Goal: Task Accomplishment & Management: Complete application form

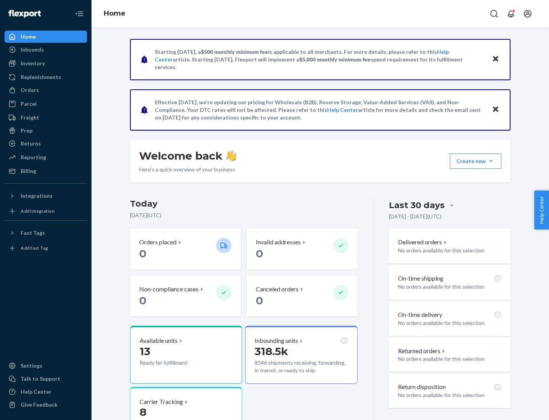
click at [491, 161] on button "Create new Create new inbound Create new order Create new product" at bounding box center [475, 160] width 51 height 15
click at [46, 50] on div "Inbounds" at bounding box center [45, 49] width 81 height 11
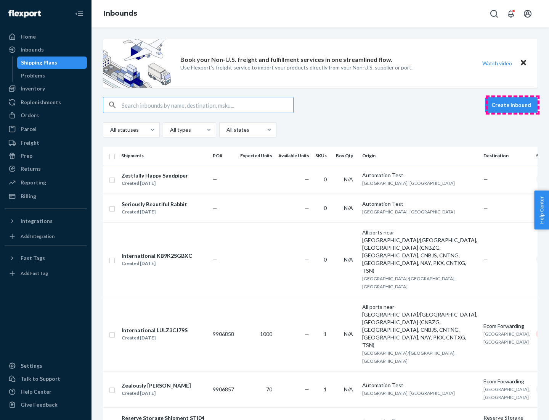
click at [513, 105] on button "Create inbound" at bounding box center [511, 104] width 53 height 15
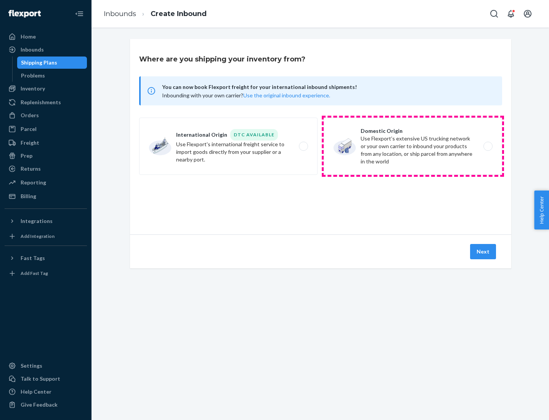
click at [413, 146] on label "Domestic Origin Use Flexport’s extensive US trucking network or your own carrie…" at bounding box center [413, 145] width 179 height 57
click at [488, 146] on input "Domestic Origin Use Flexport’s extensive US trucking network or your own carrie…" at bounding box center [490, 146] width 5 height 5
radio input "true"
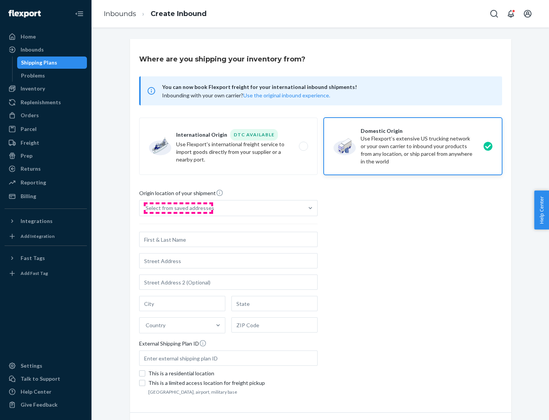
click at [178, 208] on div "Select from saved addresses" at bounding box center [180, 208] width 69 height 8
click at [146, 208] on input "Select from saved addresses" at bounding box center [146, 208] width 1 height 8
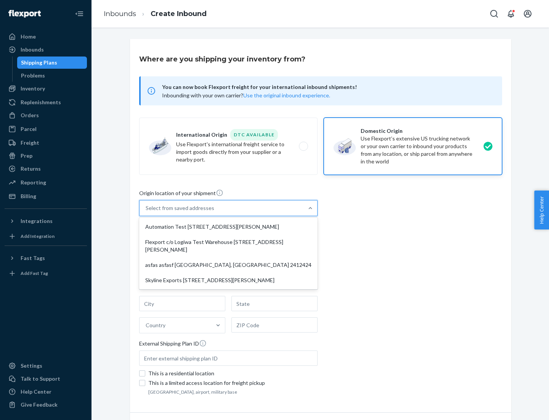
scroll to position [3, 0]
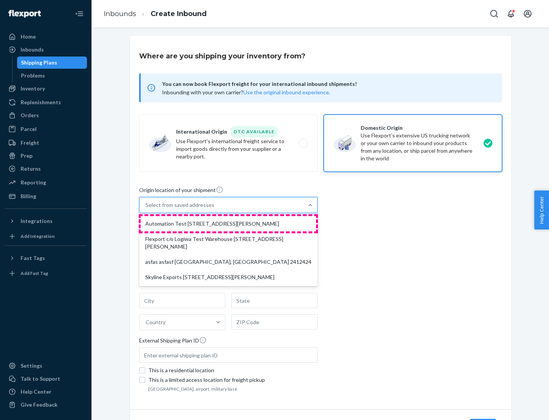
click at [228, 224] on div "Automation Test [STREET_ADDRESS][PERSON_NAME]" at bounding box center [228, 223] width 175 height 15
click at [146, 209] on input "option Automation Test [STREET_ADDRESS][PERSON_NAME] focused, 1 of 4. 4 results…" at bounding box center [146, 205] width 1 height 8
type input "Automation Test"
type input "9th Floor"
type input "[GEOGRAPHIC_DATA]"
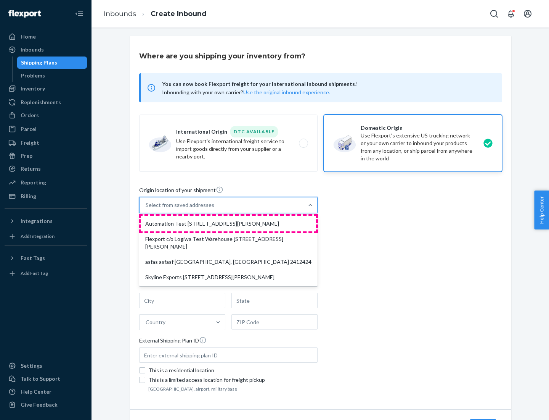
type input "CA"
type input "94104"
type input "[STREET_ADDRESS][PERSON_NAME]"
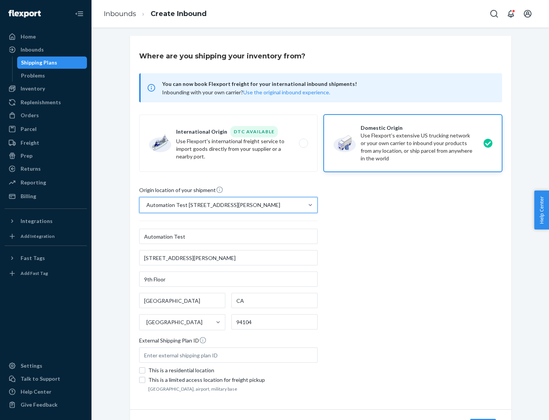
scroll to position [45, 0]
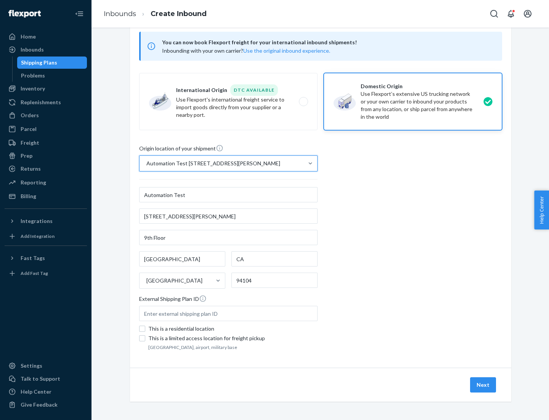
click at [484, 385] on button "Next" at bounding box center [483, 384] width 26 height 15
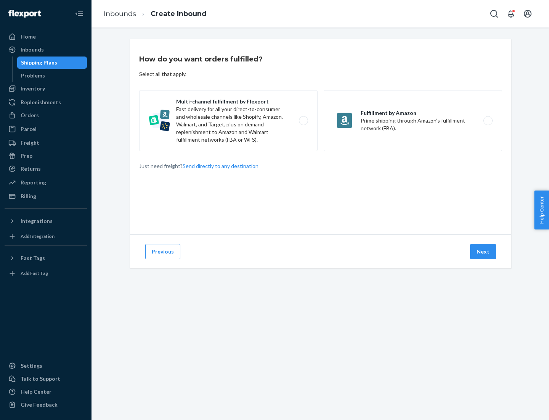
click at [228, 121] on label "Multi-channel fulfillment by Flexport Fast delivery for all your direct-to-cons…" at bounding box center [228, 120] width 179 height 61
click at [303, 121] on input "Multi-channel fulfillment by Flexport Fast delivery for all your direct-to-cons…" at bounding box center [305, 120] width 5 height 5
radio input "true"
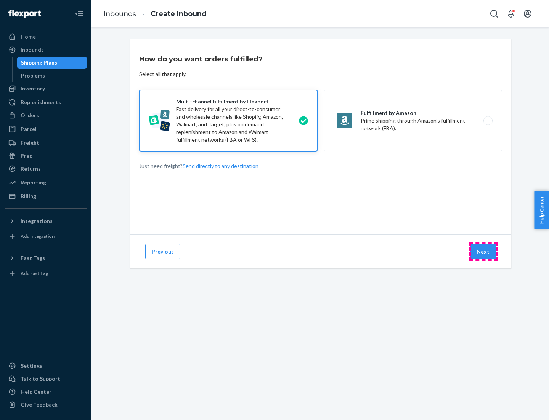
click at [484, 251] on button "Next" at bounding box center [483, 251] width 26 height 15
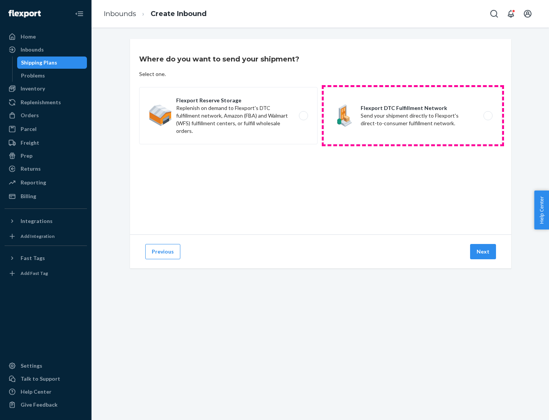
click at [413, 116] on label "Flexport DTC Fulfillment Network Send your shipment directly to Flexport's dire…" at bounding box center [413, 115] width 179 height 57
click at [488, 116] on input "Flexport DTC Fulfillment Network Send your shipment directly to Flexport's dire…" at bounding box center [490, 115] width 5 height 5
radio input "true"
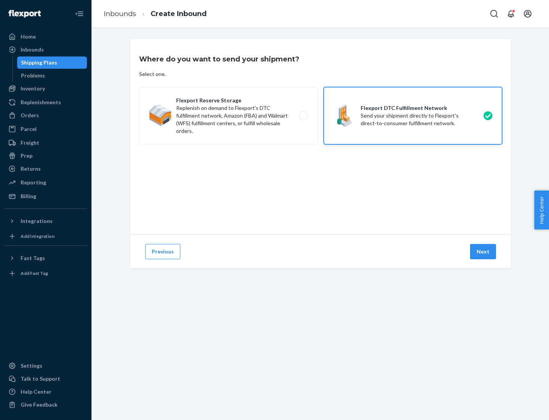
click at [484, 251] on button "Next" at bounding box center [483, 251] width 26 height 15
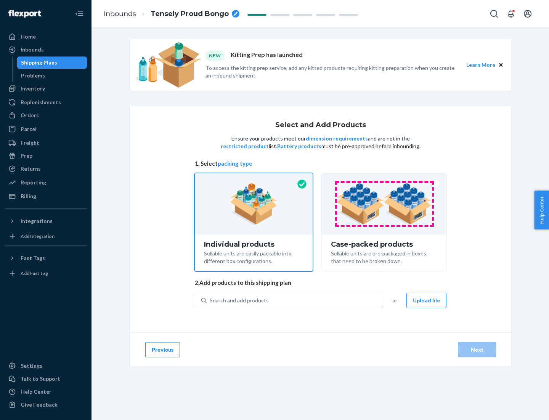
click at [385, 204] on img at bounding box center [384, 204] width 95 height 42
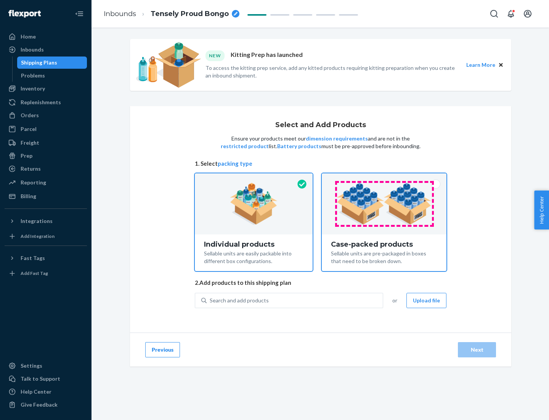
click at [385, 178] on input "Case-packed products Sellable units are pre-packaged in boxes that need to be b…" at bounding box center [384, 175] width 5 height 5
radio input "true"
radio input "false"
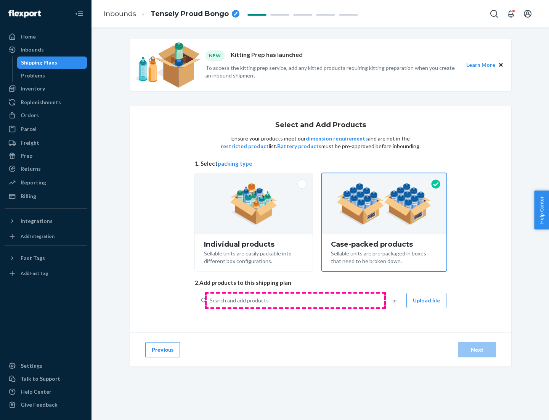
click at [295, 300] on div "Search and add products" at bounding box center [295, 300] width 176 height 14
click at [211, 300] on input "Search and add products" at bounding box center [210, 300] width 1 height 8
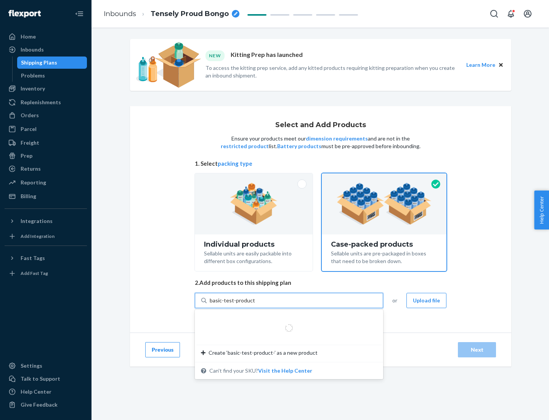
type input "basic-test-product-1"
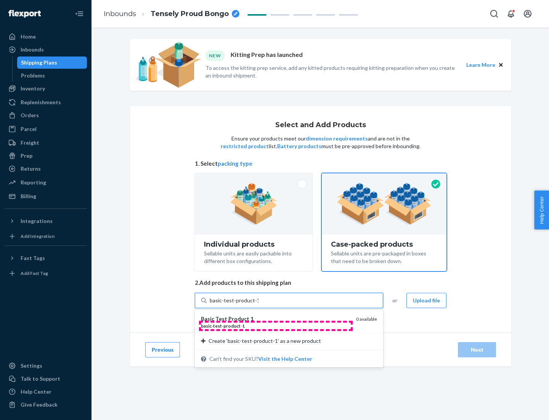
click at [276, 325] on div "basic - test - product - 1" at bounding box center [275, 325] width 149 height 6
click at [259, 304] on input "basic-test-product-1" at bounding box center [234, 300] width 49 height 8
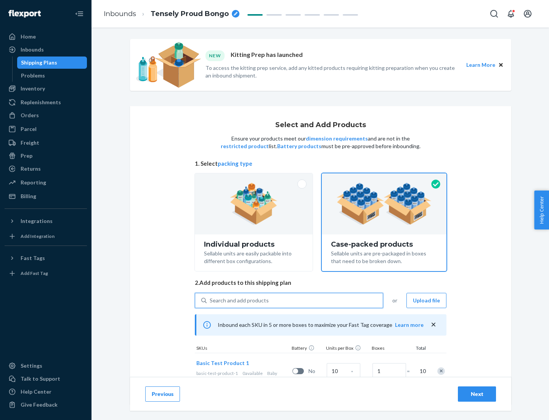
scroll to position [27, 0]
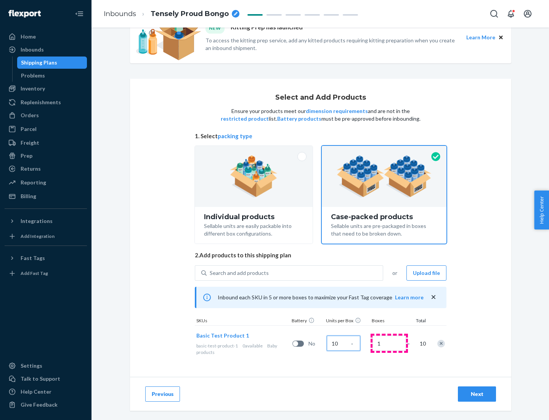
type input "10"
type input "7"
click at [477, 394] on div "Next" at bounding box center [477, 394] width 25 height 8
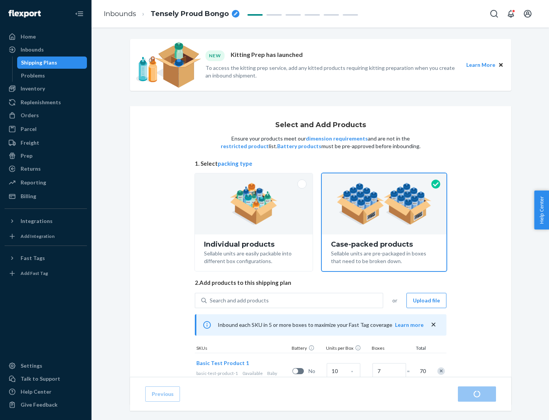
radio input "true"
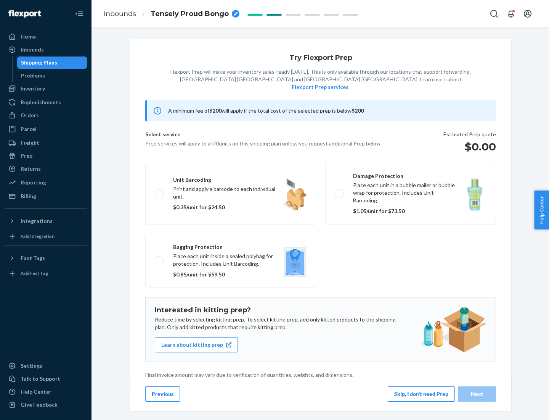
scroll to position [2, 0]
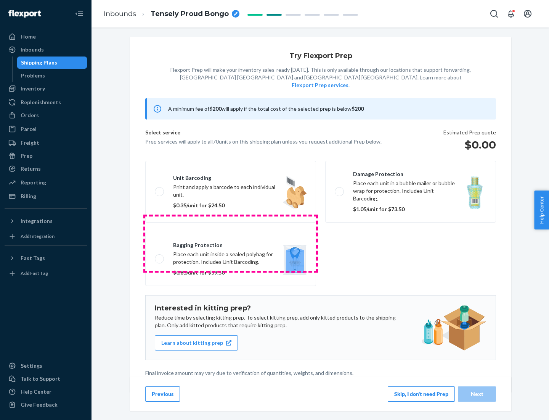
click at [231, 243] on label "Bagging protection Place each unit inside a sealed polybag for protection. Incl…" at bounding box center [230, 259] width 171 height 54
click at [160, 256] on input "Bagging protection Place each unit inside a sealed polybag for protection. Incl…" at bounding box center [157, 258] width 5 height 5
checkbox input "true"
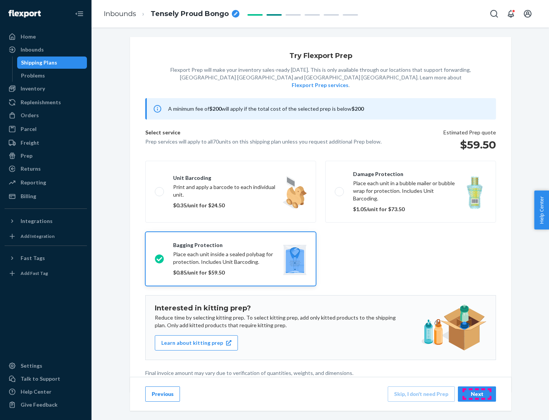
click at [477, 393] on div "Next" at bounding box center [477, 394] width 25 height 8
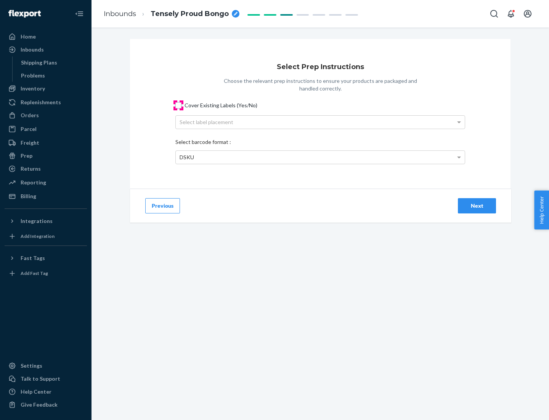
click at [179, 105] on input "Cover Existing Labels (Yes/No)" at bounding box center [178, 105] width 6 height 6
checkbox input "true"
click at [320, 122] on div "Select label placement" at bounding box center [320, 122] width 289 height 13
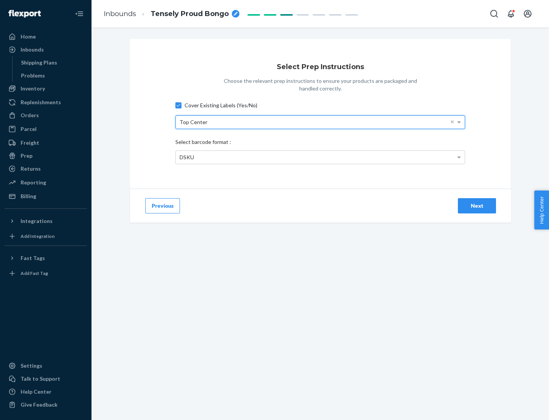
click at [320, 157] on div "DSKU" at bounding box center [320, 157] width 289 height 13
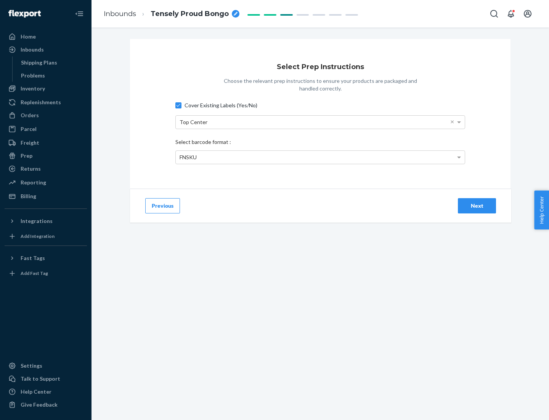
click at [477, 205] on div "Next" at bounding box center [477, 206] width 25 height 8
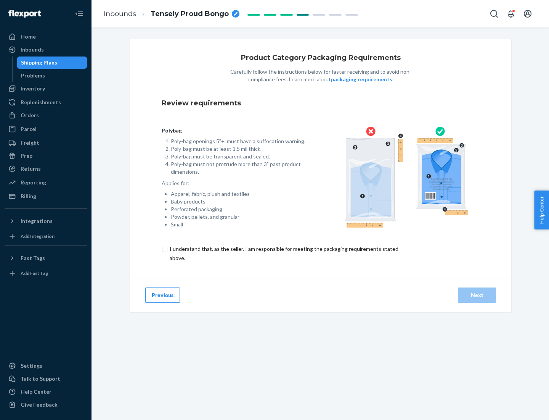
click at [283, 253] on input "checkbox" at bounding box center [289, 253] width 254 height 18
checkbox input "true"
click at [477, 294] on div "Next" at bounding box center [477, 295] width 25 height 8
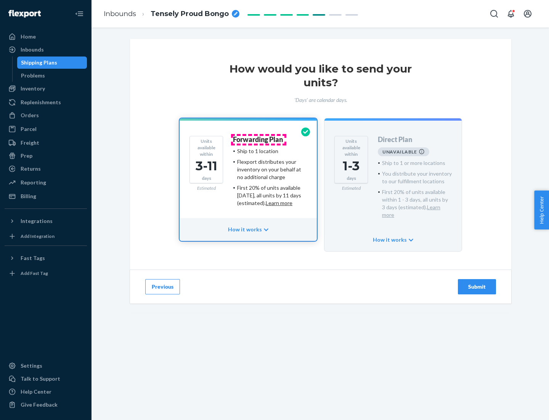
click at [259, 139] on h4 "Forwarding Plan" at bounding box center [258, 140] width 50 height 8
click at [477, 283] on div "Submit" at bounding box center [477, 287] width 25 height 8
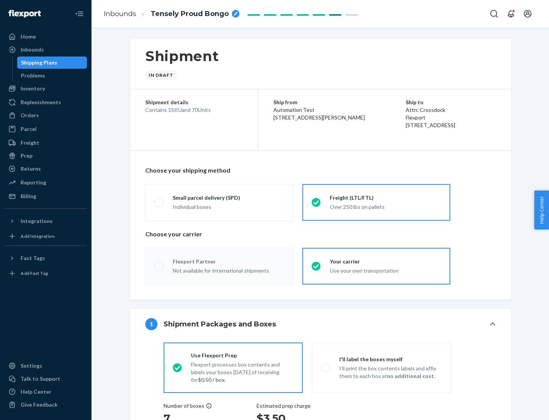
radio input "true"
radio input "false"
radio input "true"
radio input "false"
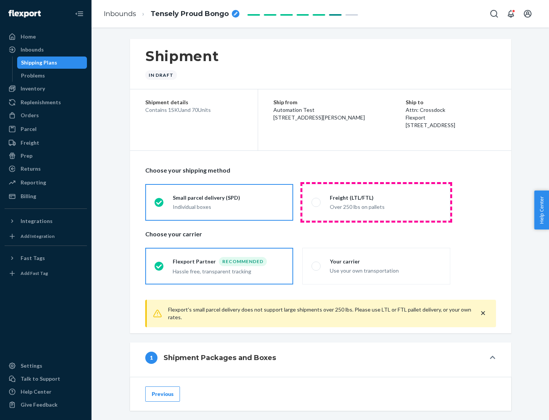
click at [377, 202] on div "Over 250 lbs on pallets" at bounding box center [385, 205] width 111 height 9
click at [317, 202] on input "Freight (LTL/FTL) Over 250 lbs on pallets" at bounding box center [314, 202] width 5 height 5
radio input "true"
radio input "false"
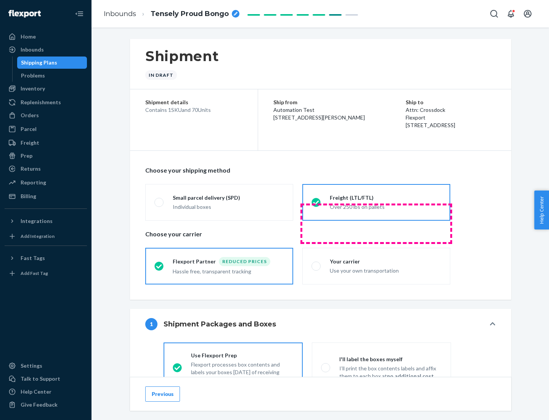
scroll to position [42, 0]
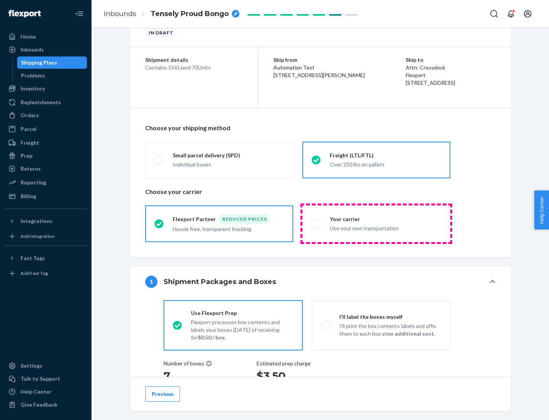
click at [377, 223] on div "Use your own transportation" at bounding box center [385, 227] width 111 height 9
click at [317, 223] on input "Your carrier Use your own transportation" at bounding box center [314, 223] width 5 height 5
radio input "true"
radio input "false"
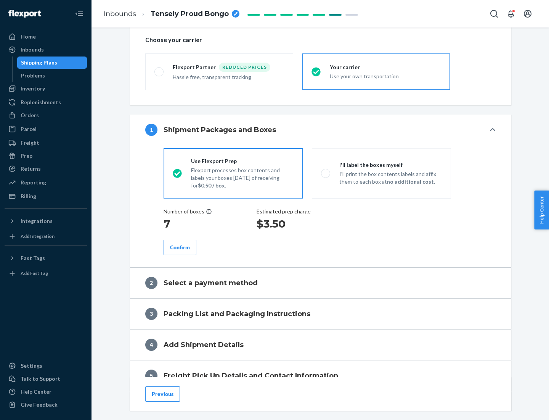
scroll to position [144, 0]
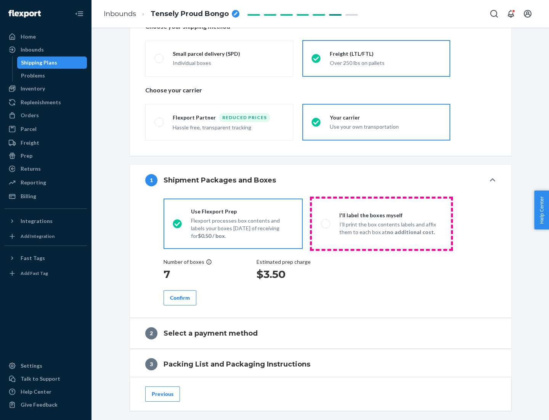
click at [381, 223] on p "I’ll print the box contents labels and affix them to each box at no additional …" at bounding box center [391, 227] width 103 height 15
click at [326, 223] on input "I'll label the boxes myself I’ll print the box contents labels and affix them t…" at bounding box center [323, 223] width 5 height 5
radio input "true"
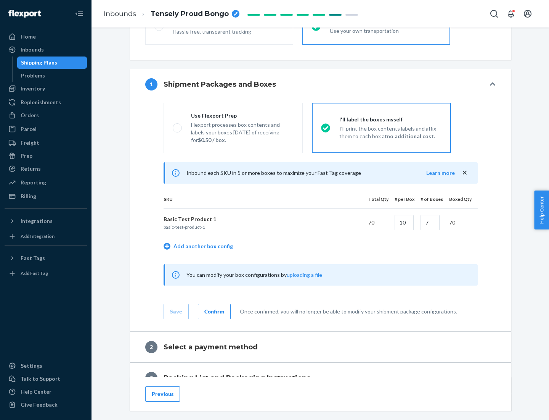
scroll to position [132, 0]
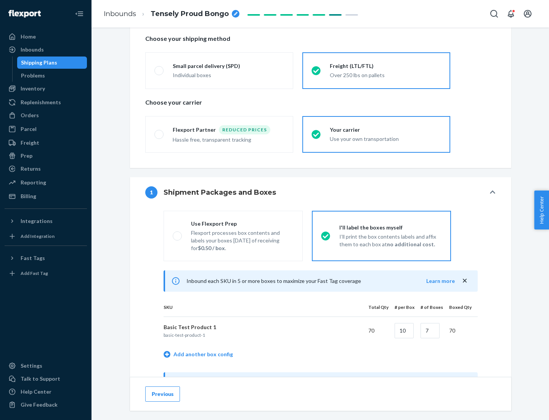
click at [242, 223] on div "Use Flexport Prep" at bounding box center [242, 224] width 103 height 8
click at [178, 233] on input "Use Flexport Prep Flexport processes box contents and labels your boxes [DATE] …" at bounding box center [175, 235] width 5 height 5
radio input "true"
radio input "false"
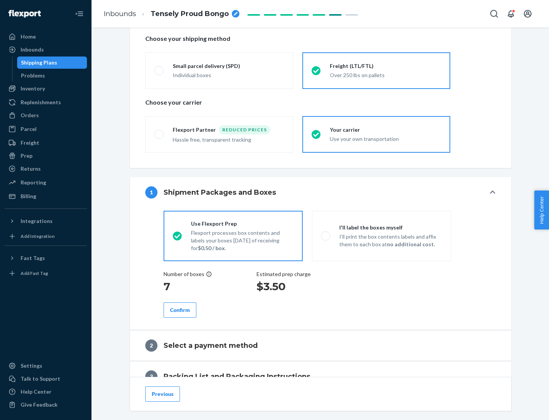
scroll to position [218, 0]
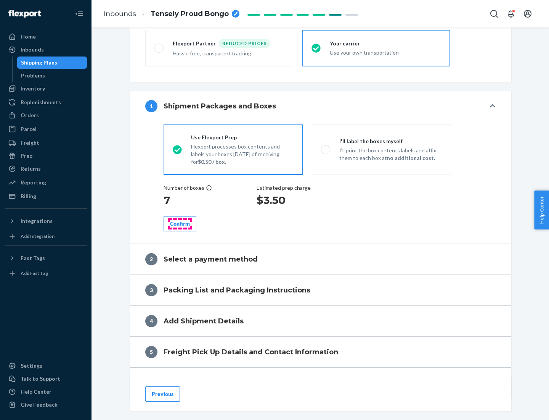
click at [180, 223] on div "Confirm" at bounding box center [180, 224] width 20 height 8
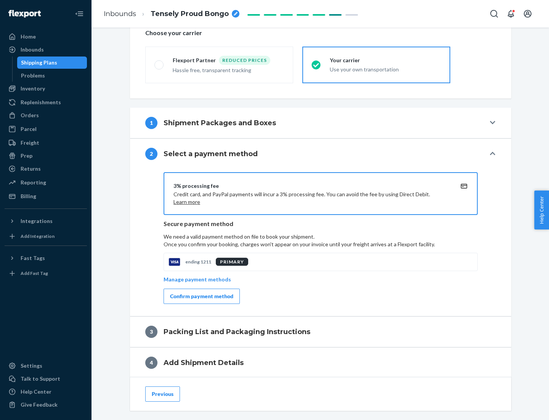
scroll to position [274, 0]
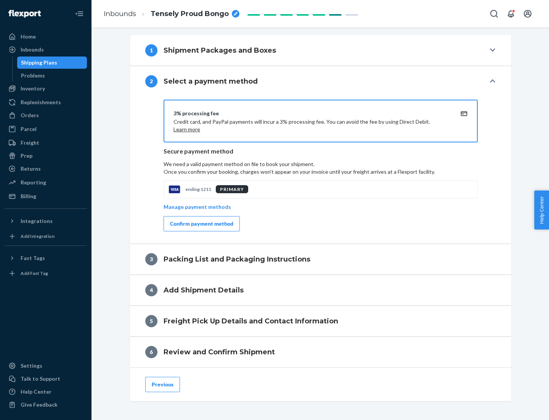
click at [201, 224] on div "Confirm payment method" at bounding box center [201, 224] width 63 height 8
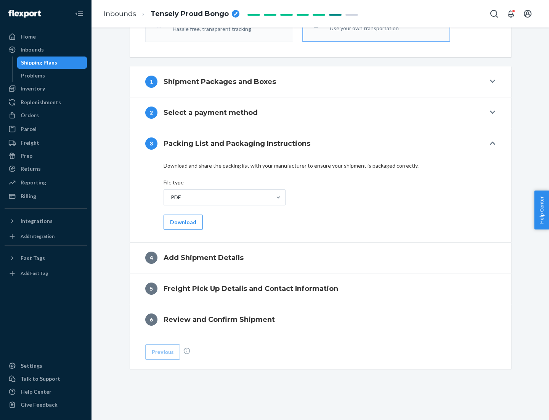
scroll to position [241, 0]
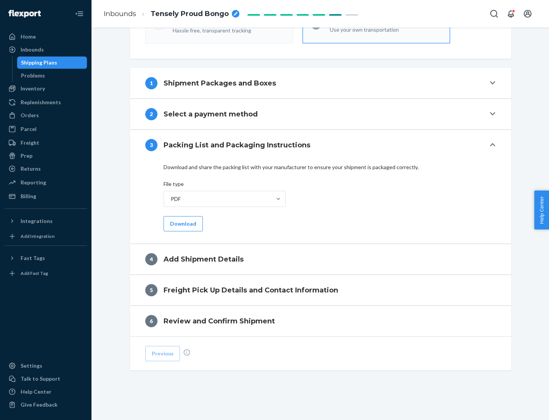
click at [182, 223] on button "Download" at bounding box center [183, 223] width 39 height 15
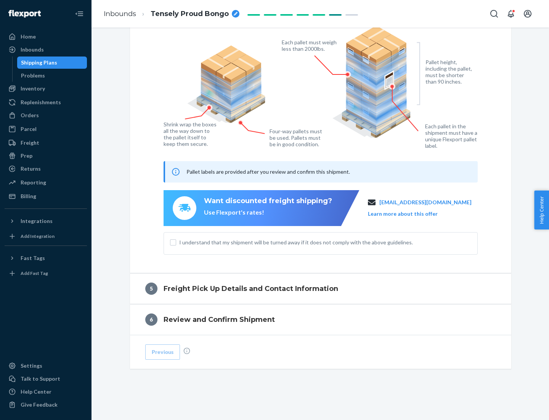
click at [321, 242] on span "I understand that my shipment will be turned away if it does not comply with th…" at bounding box center [325, 242] width 292 height 8
click at [176, 242] on input "I understand that my shipment will be turned away if it does not comply with th…" at bounding box center [173, 242] width 6 height 6
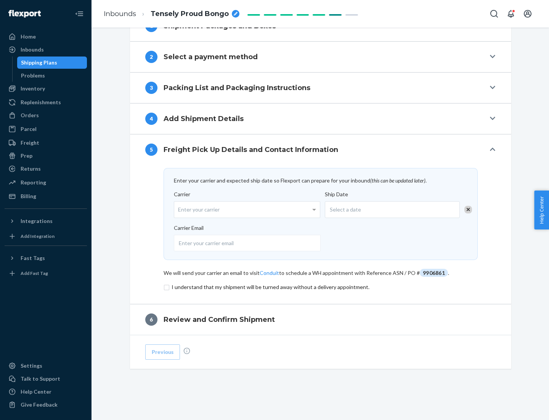
scroll to position [298, 0]
click at [321, 286] on input "checkbox" at bounding box center [321, 286] width 314 height 9
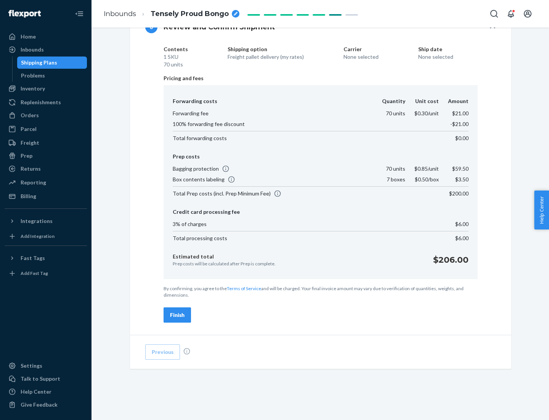
click at [177, 315] on div "Finish" at bounding box center [177, 315] width 14 height 8
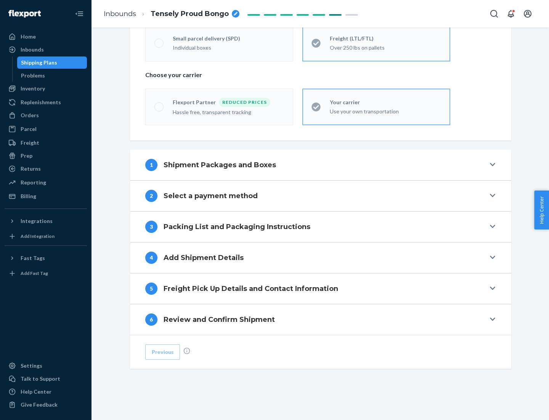
scroll to position [159, 0]
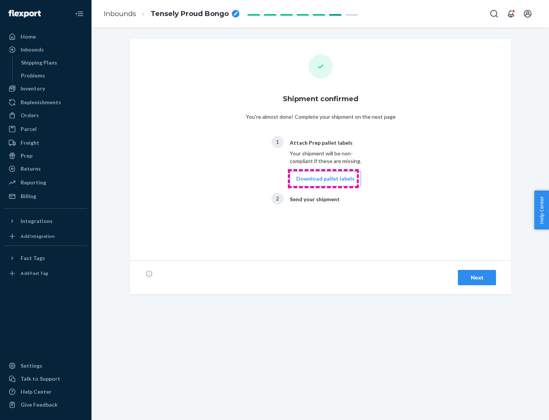
click at [323, 179] on button "Download pallet labels" at bounding box center [325, 178] width 71 height 15
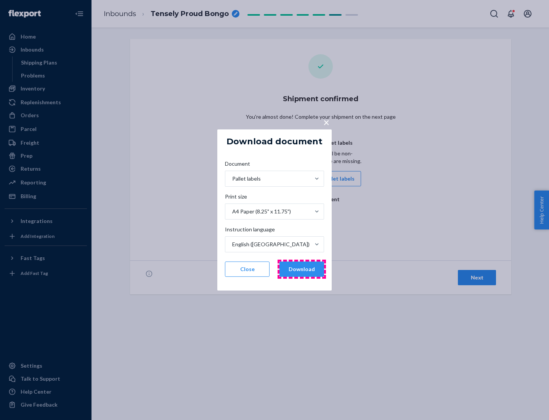
click at [302, 269] on button "Download" at bounding box center [302, 268] width 45 height 15
click at [326, 122] on span "×" at bounding box center [326, 122] width 6 height 13
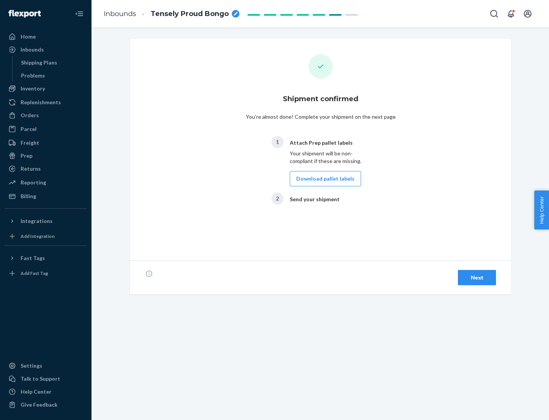
click at [477, 277] on div "Next" at bounding box center [477, 278] width 25 height 8
